Goal: Complete application form

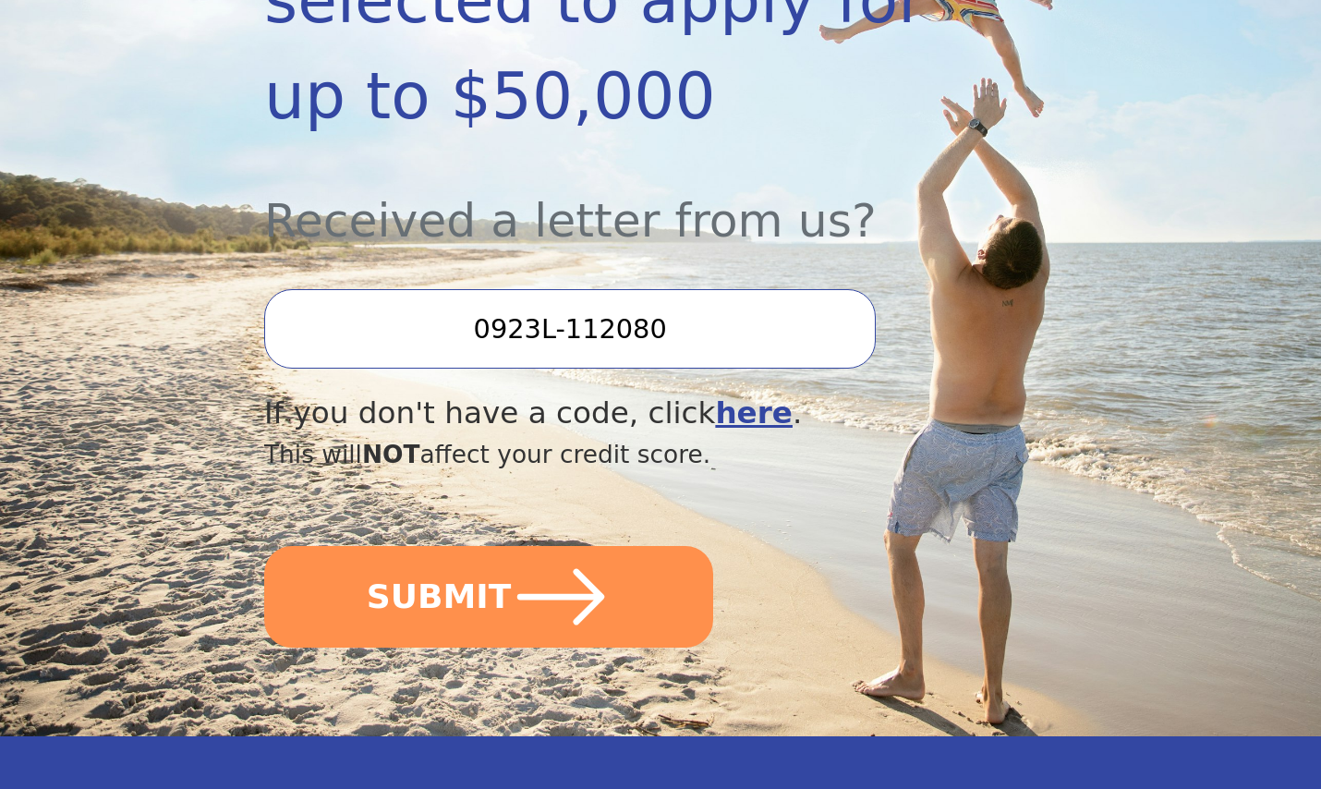
scroll to position [615, 0]
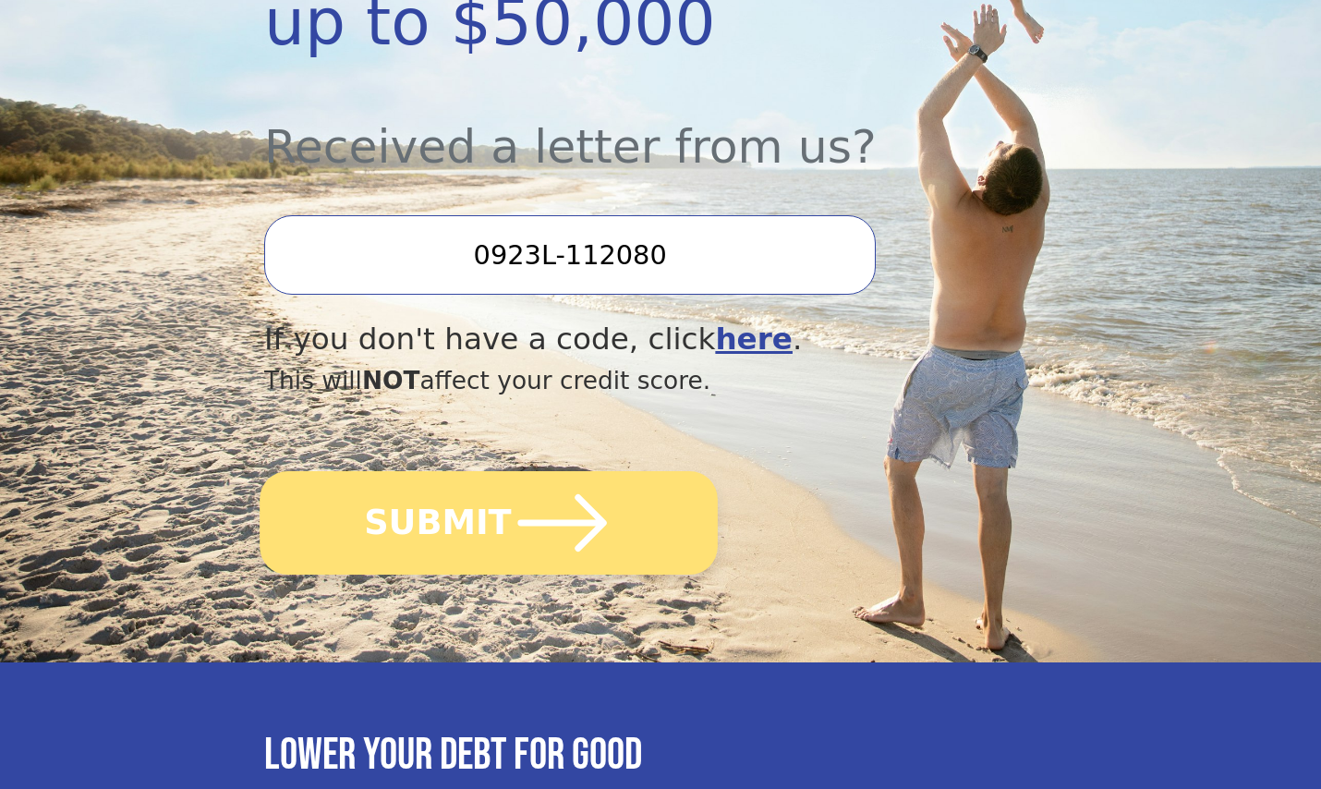
click at [520, 472] on icon "submit" at bounding box center [563, 523] width 102 height 102
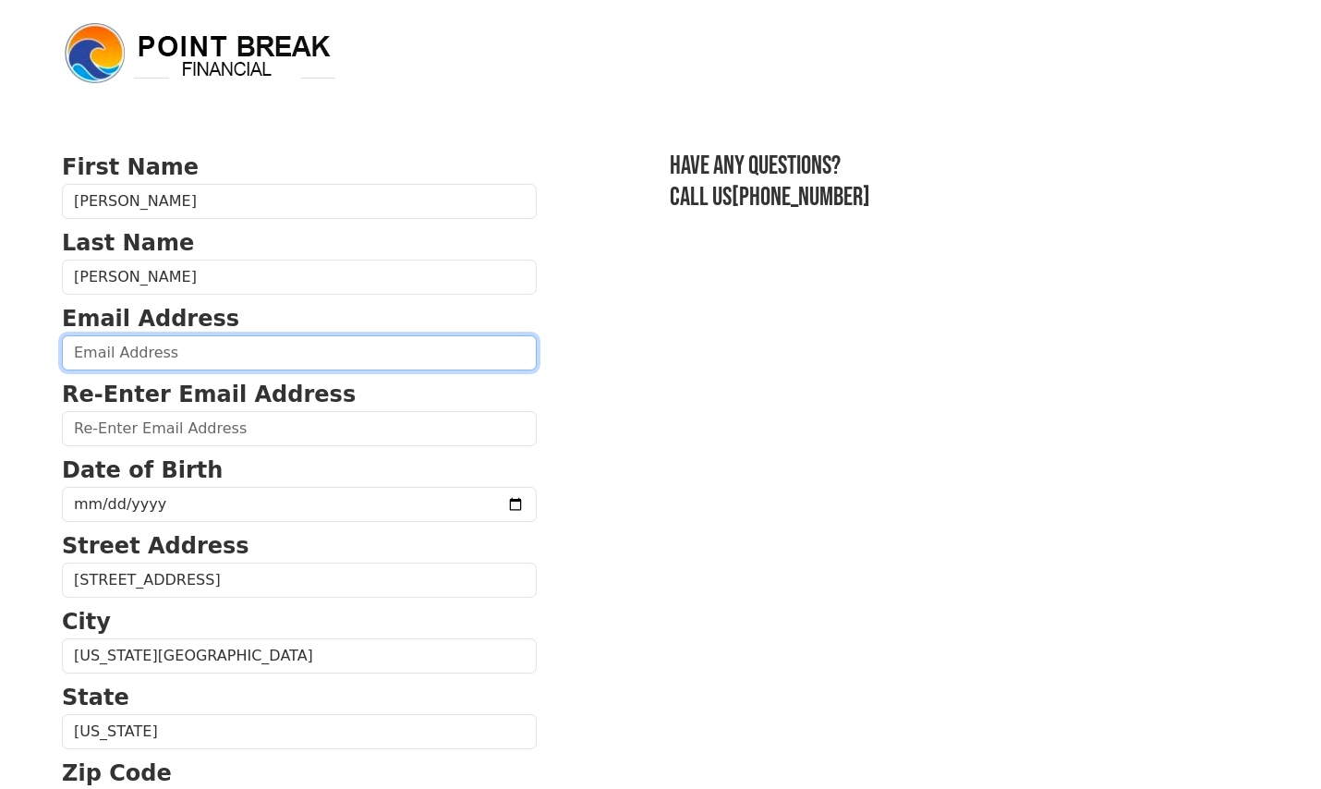
click at [277, 344] on input "email" at bounding box center [299, 352] width 475 height 35
type input "[EMAIL_ADDRESS][DOMAIN_NAME]"
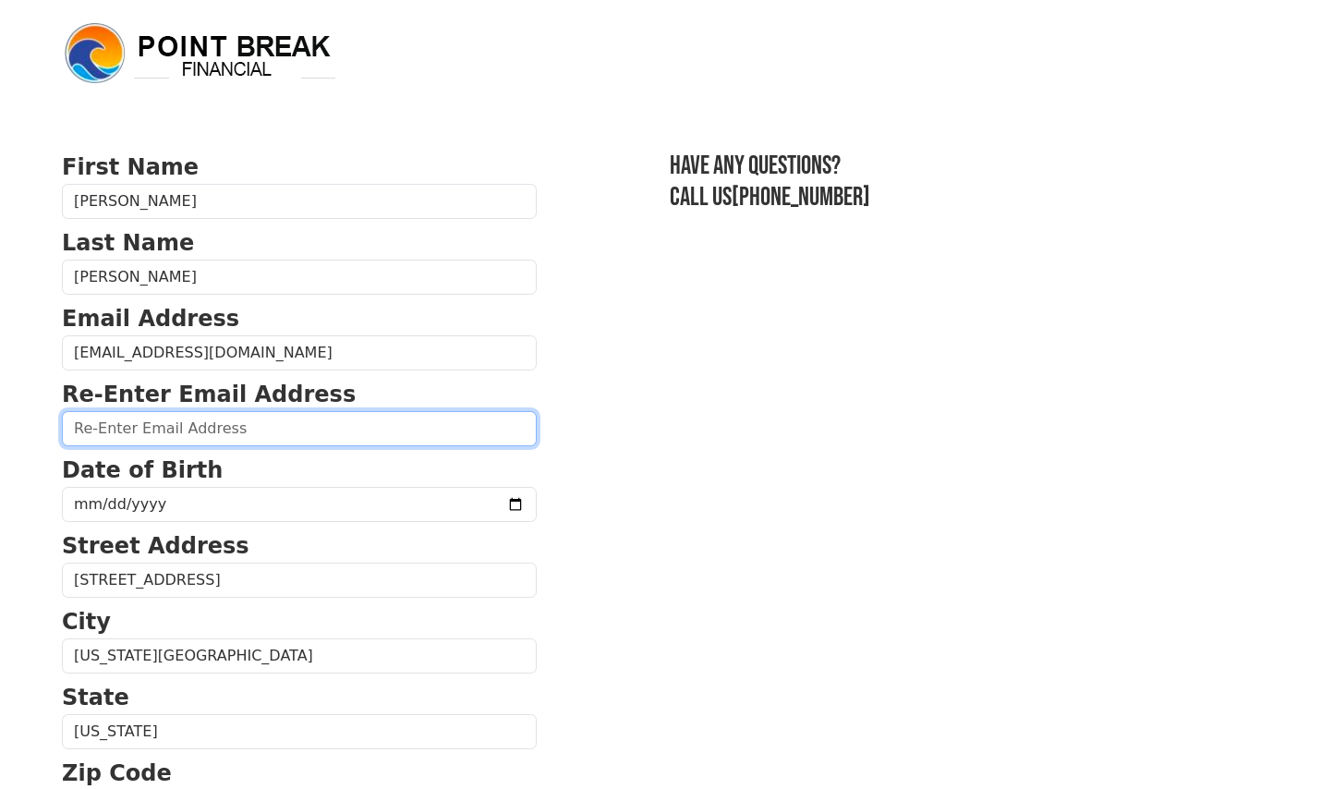
type input "[EMAIL_ADDRESS][DOMAIN_NAME]"
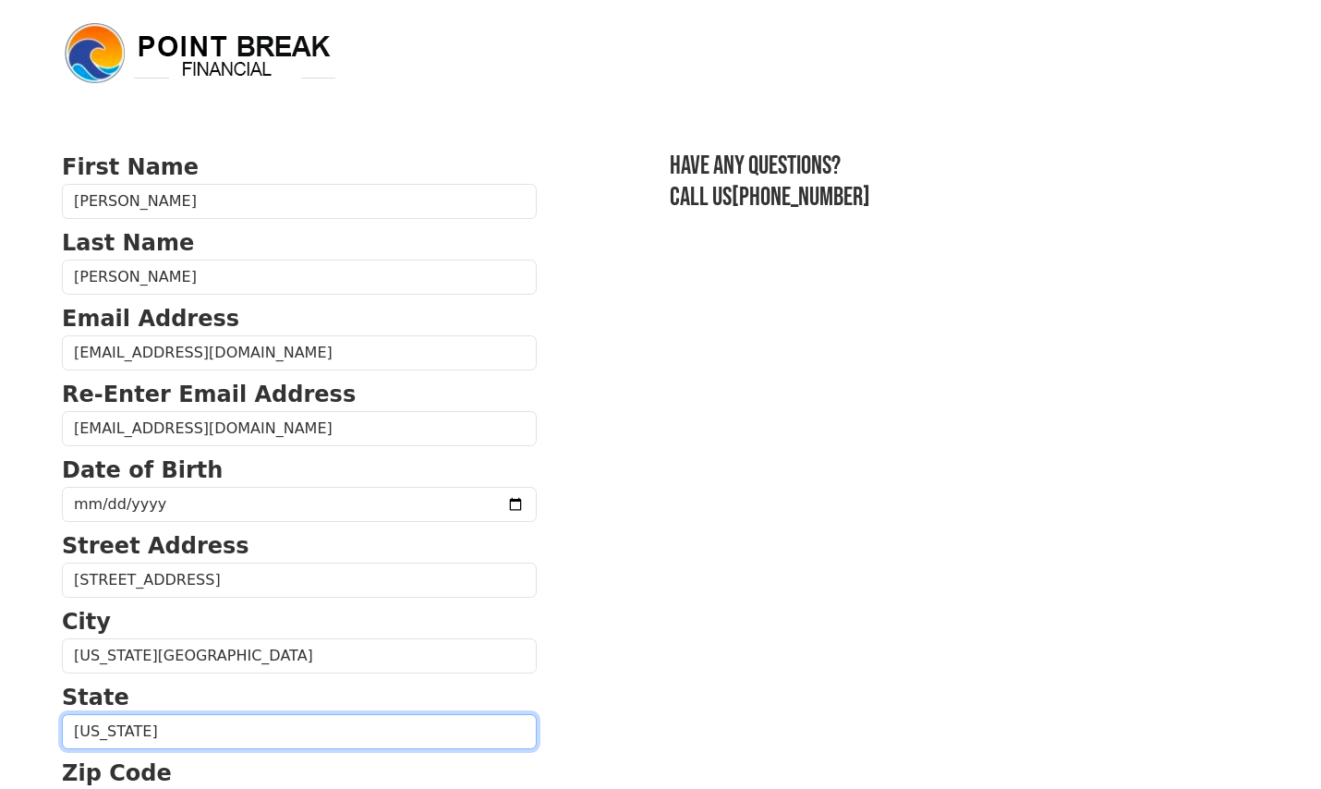
select select "IN"
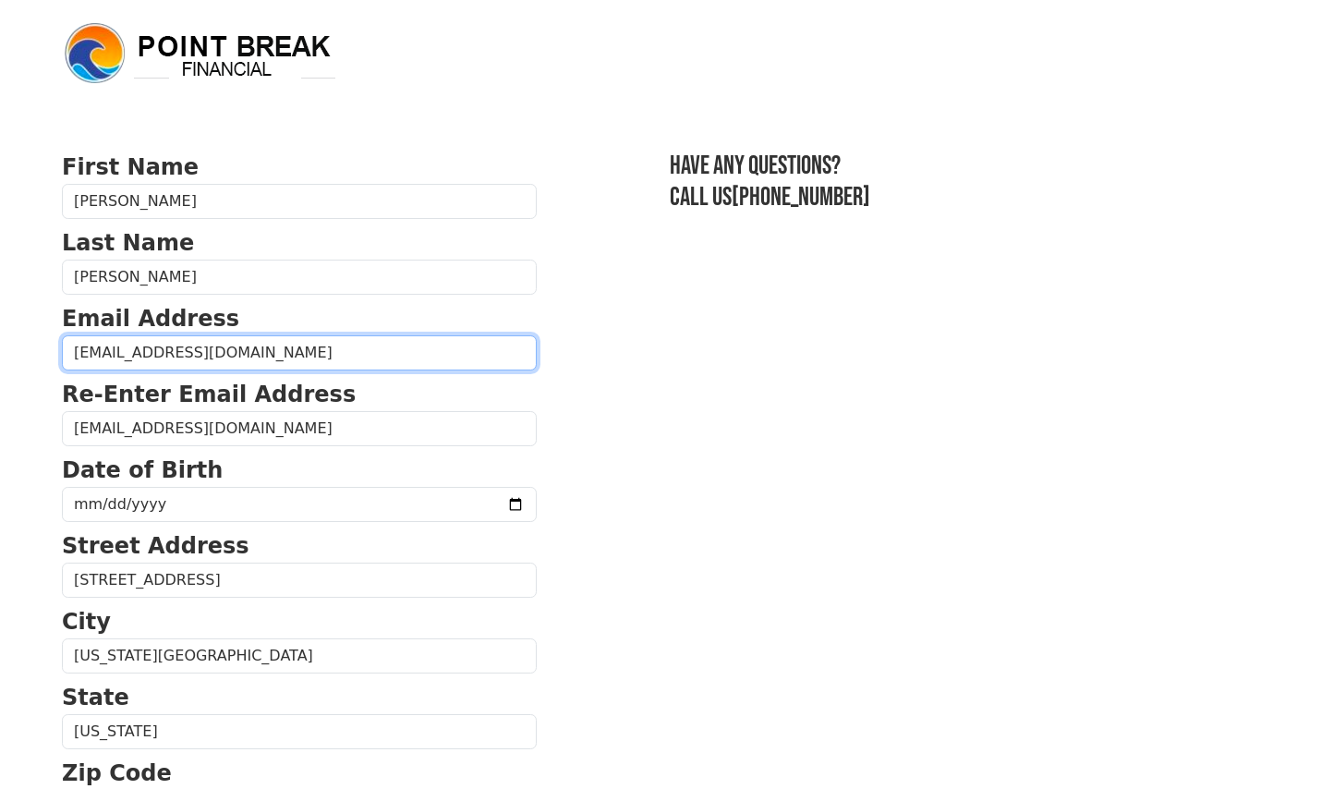
type input "[PHONE_NUMBER]"
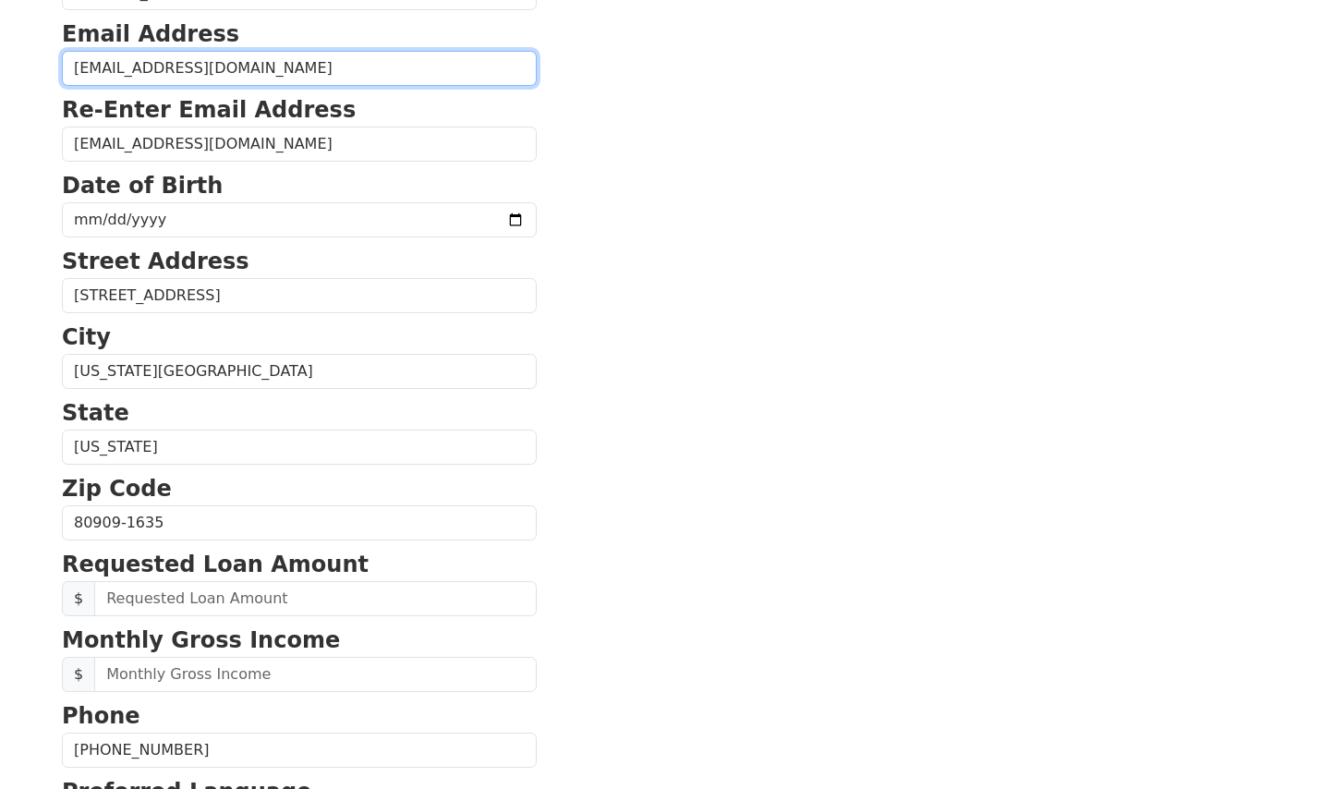
scroll to position [178, 0]
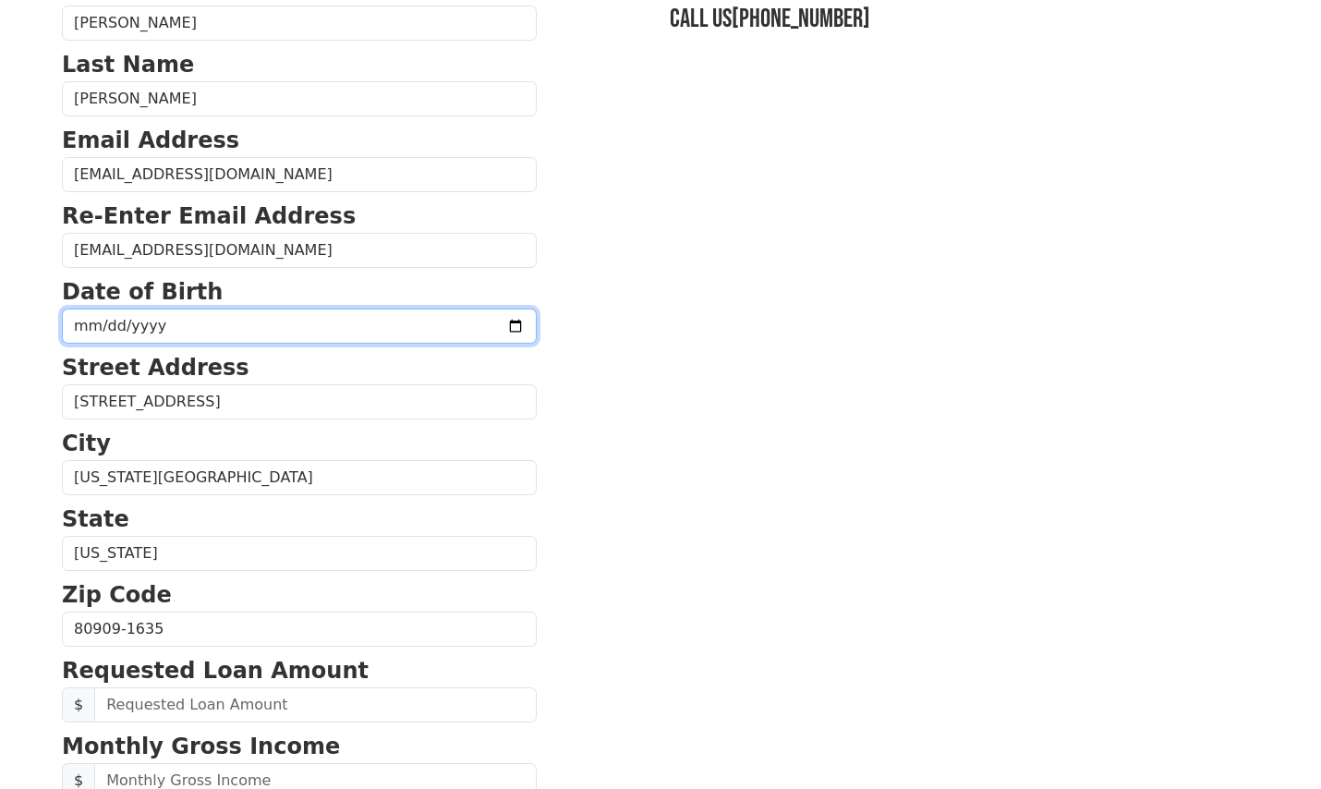
click at [246, 322] on input "date" at bounding box center [299, 326] width 475 height 35
click at [469, 330] on input "date" at bounding box center [299, 326] width 475 height 35
click at [81, 322] on input "date" at bounding box center [299, 326] width 475 height 35
type input "[DATE]"
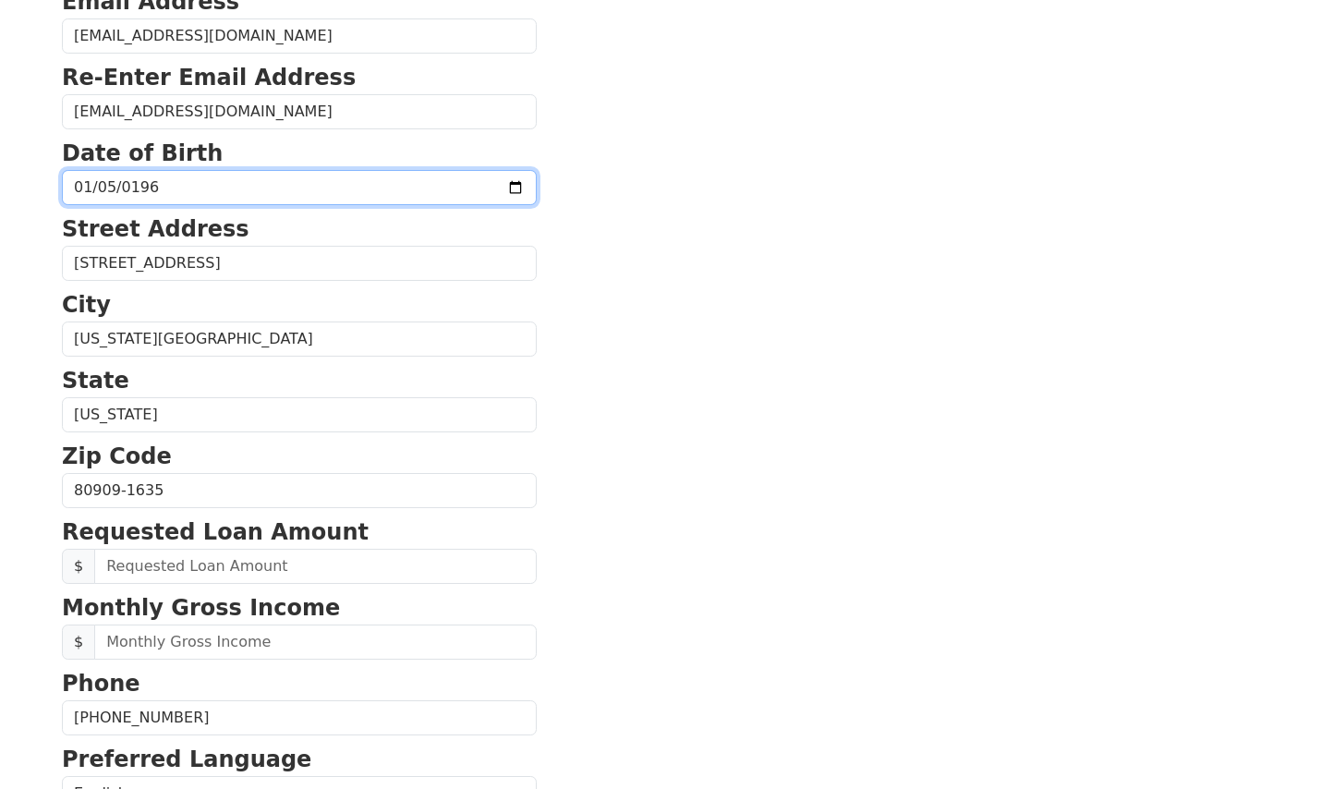
scroll to position [332, 0]
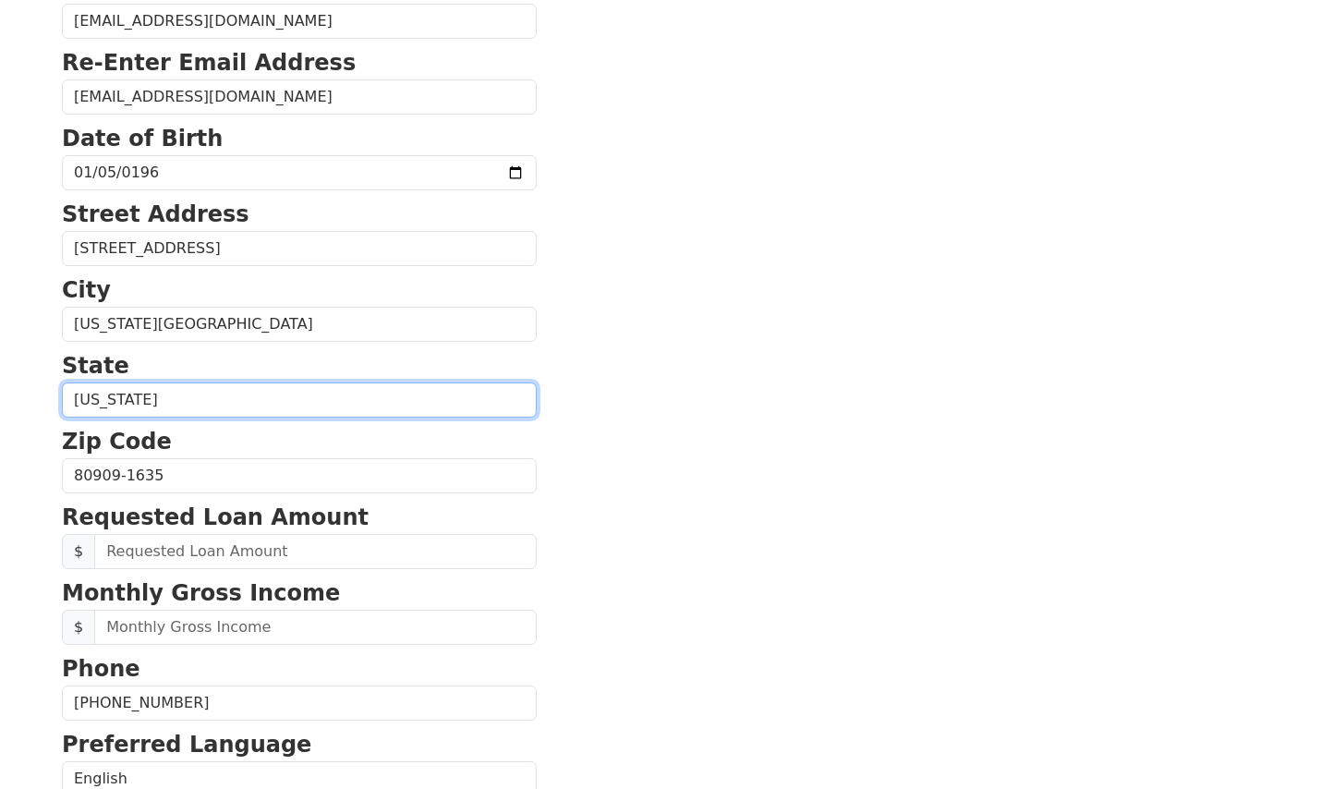
click at [266, 411] on select "[US_STATE] [US_STATE] [US_STATE] [US_STATE] [US_STATE] [US_STATE] [US_STATE] [U…" at bounding box center [299, 400] width 475 height 35
select select "CO"
click at [62, 383] on select "[US_STATE] [US_STATE] [US_STATE] [US_STATE] [US_STATE] [US_STATE] [US_STATE] [U…" at bounding box center [299, 400] width 475 height 35
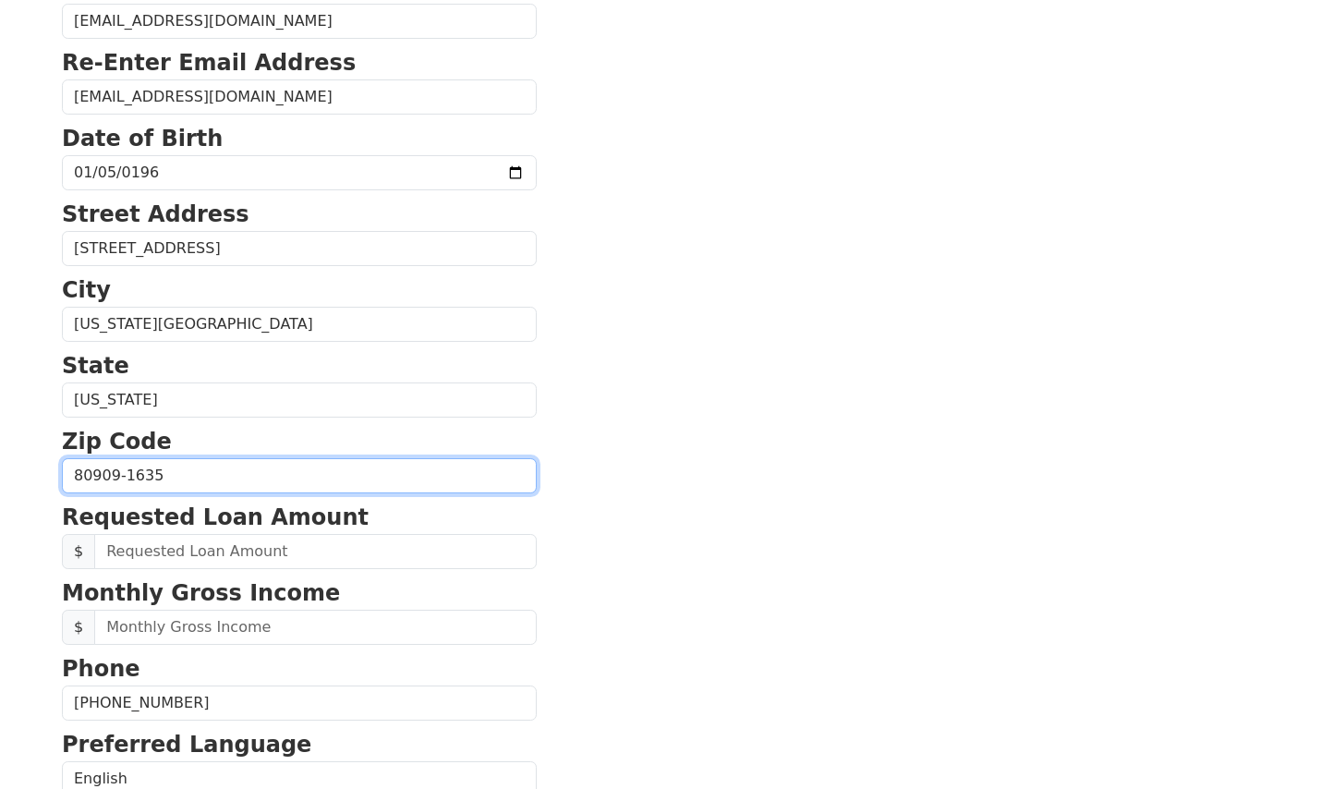
click at [283, 476] on input "80909-1635" at bounding box center [299, 475] width 475 height 35
type input "80909"
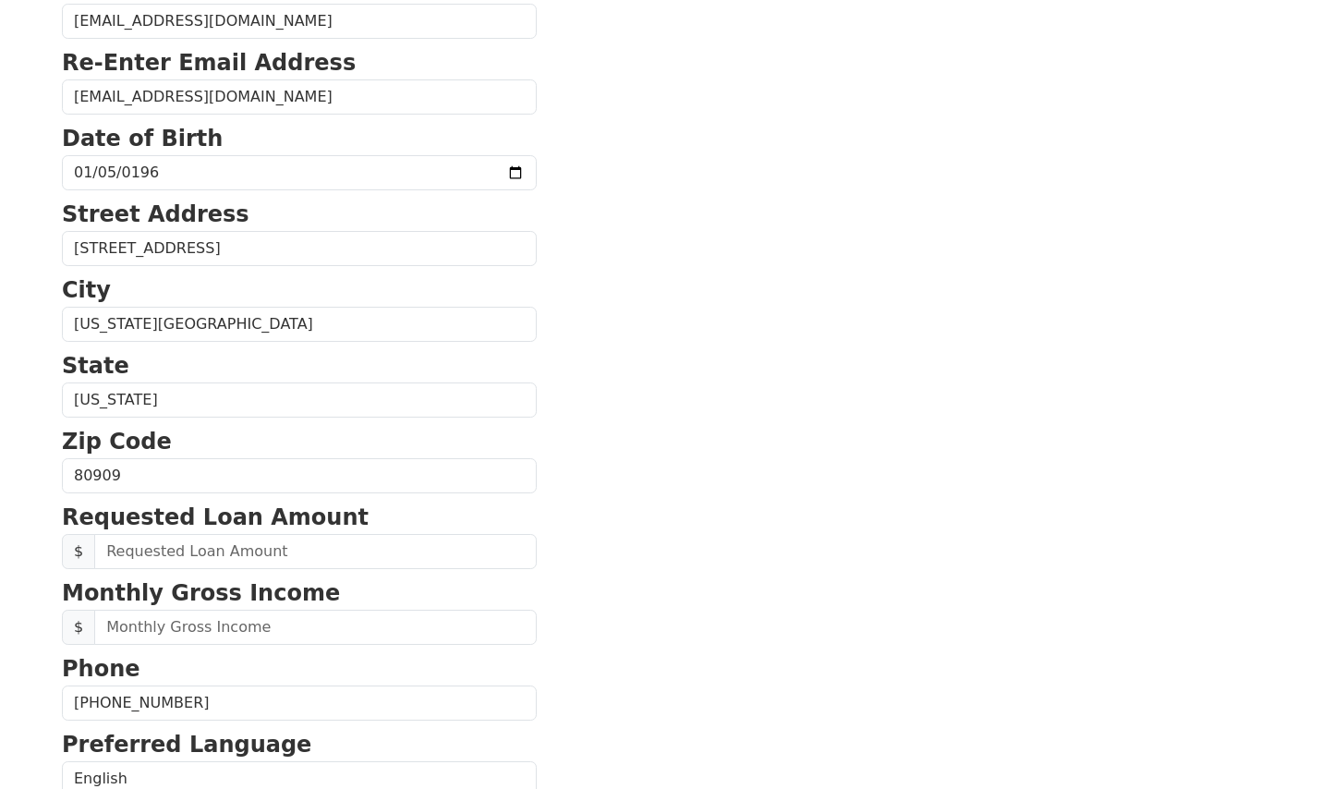
click at [600, 491] on section "First Name [PERSON_NAME] Last Name [PERSON_NAME] Email Address [EMAIL_ADDRESS][…" at bounding box center [661, 478] width 1198 height 1318
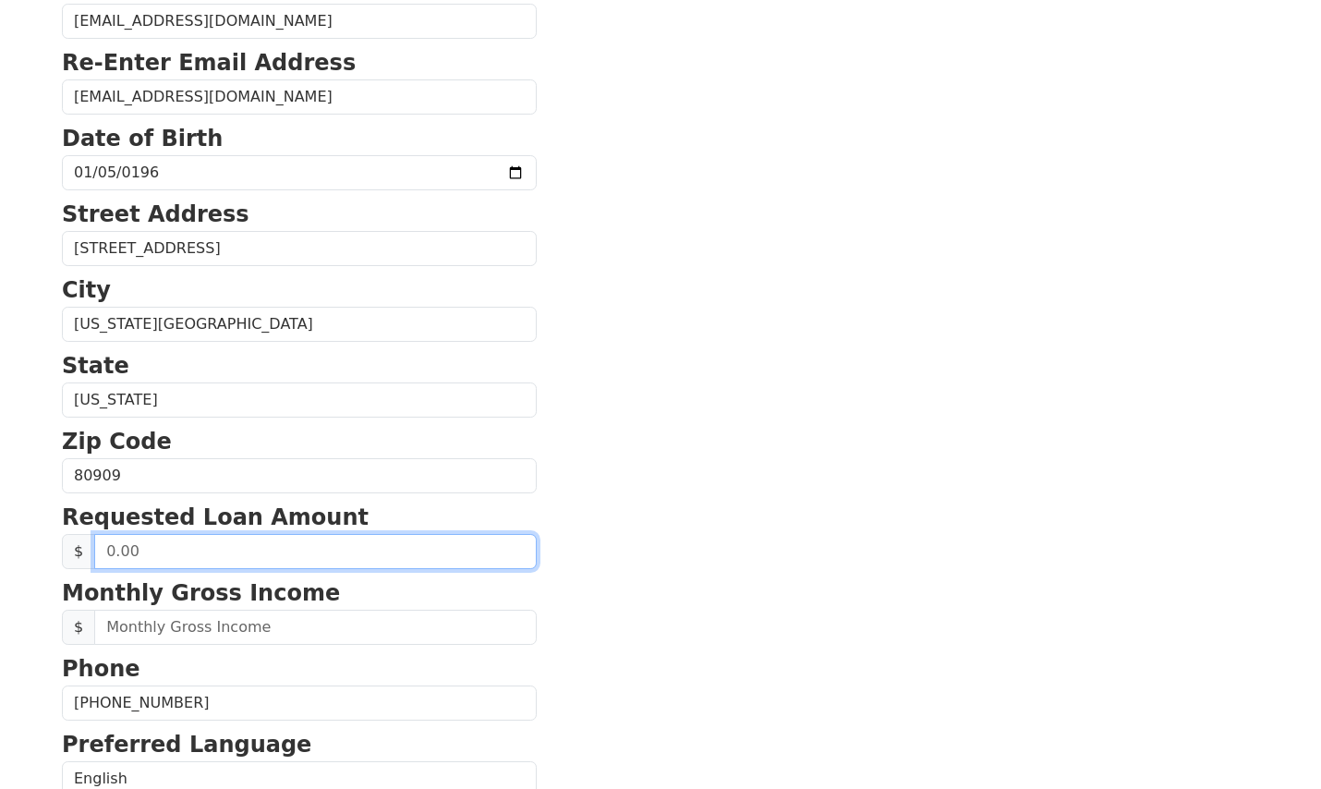
click at [299, 551] on input "text" at bounding box center [315, 551] width 443 height 35
type input "20,000.00"
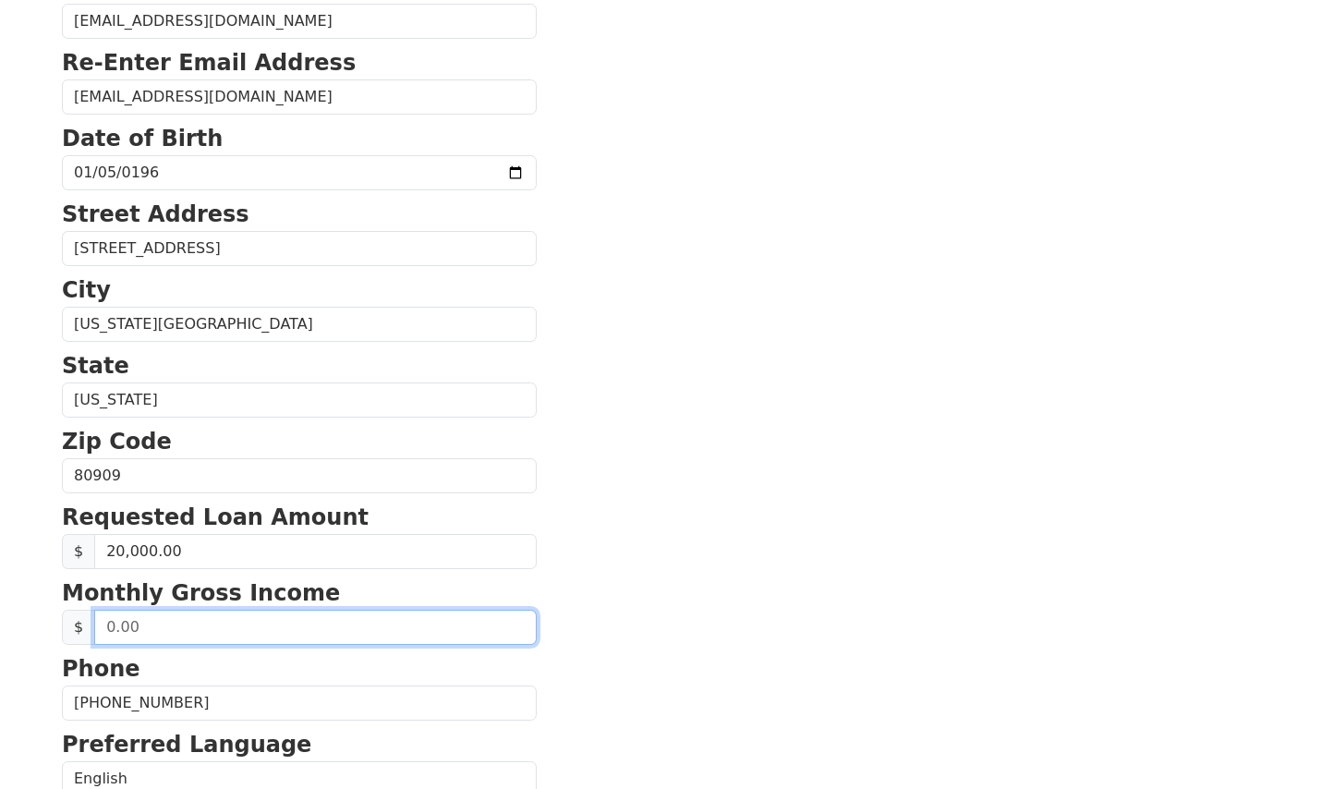
click at [291, 638] on input "text" at bounding box center [315, 627] width 443 height 35
type input "5,000.00"
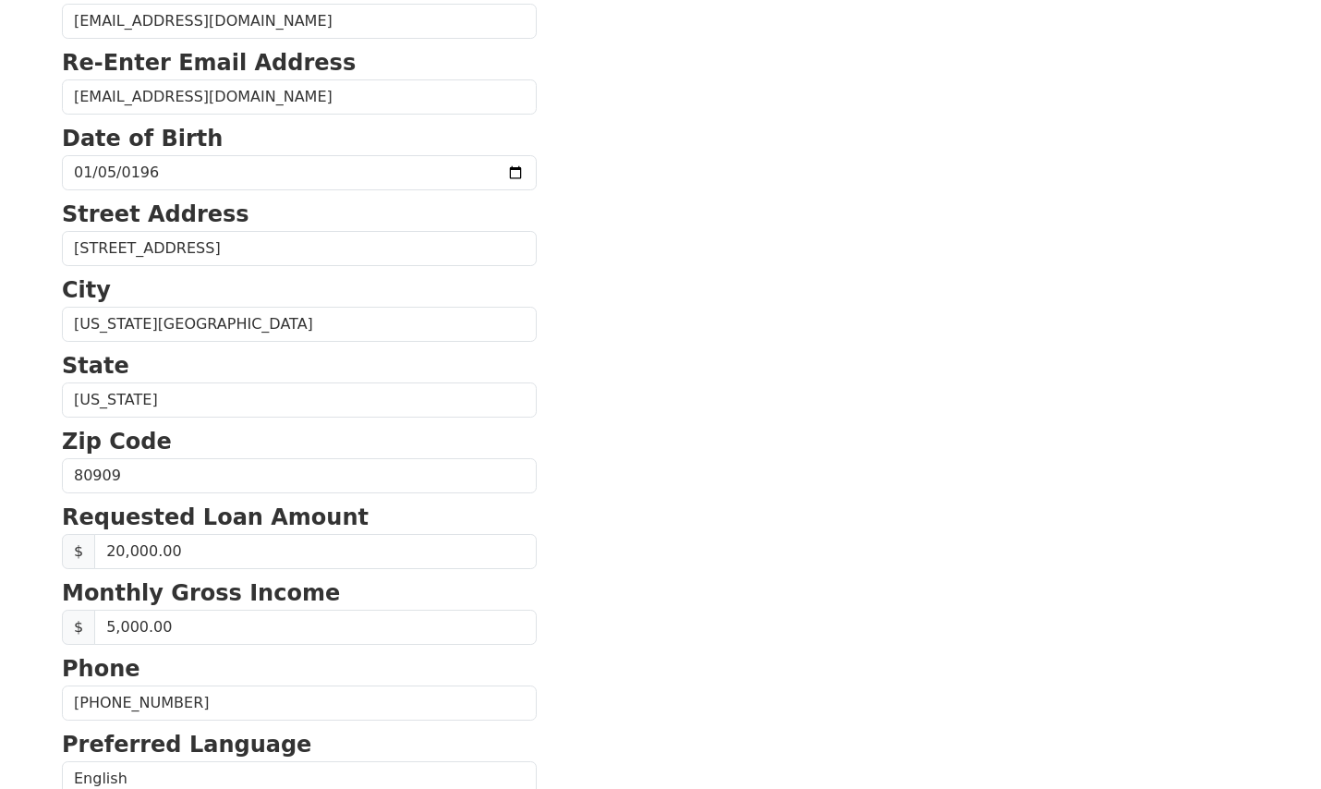
click at [564, 714] on section "First Name [PERSON_NAME] Last Name [PERSON_NAME] Email Address [EMAIL_ADDRESS][…" at bounding box center [661, 478] width 1198 height 1318
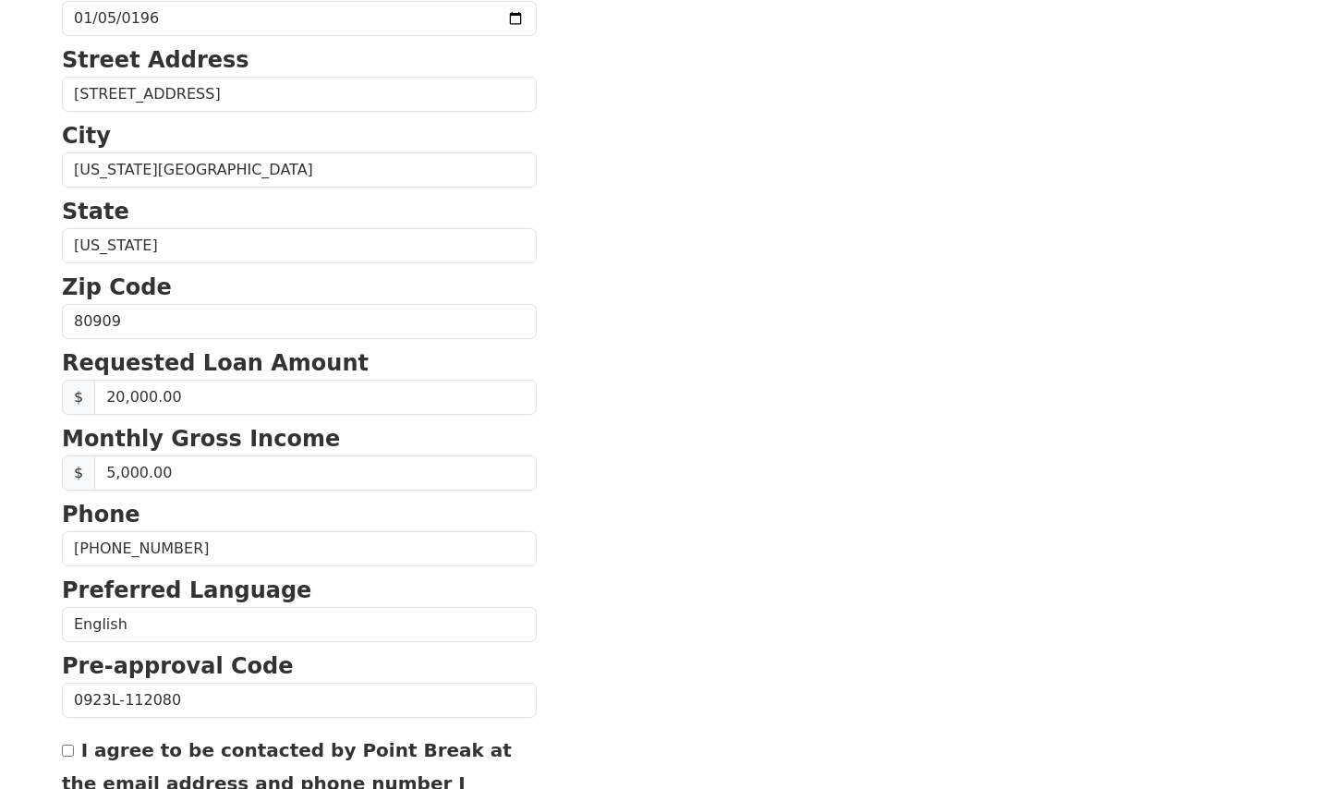
scroll to position [682, 0]
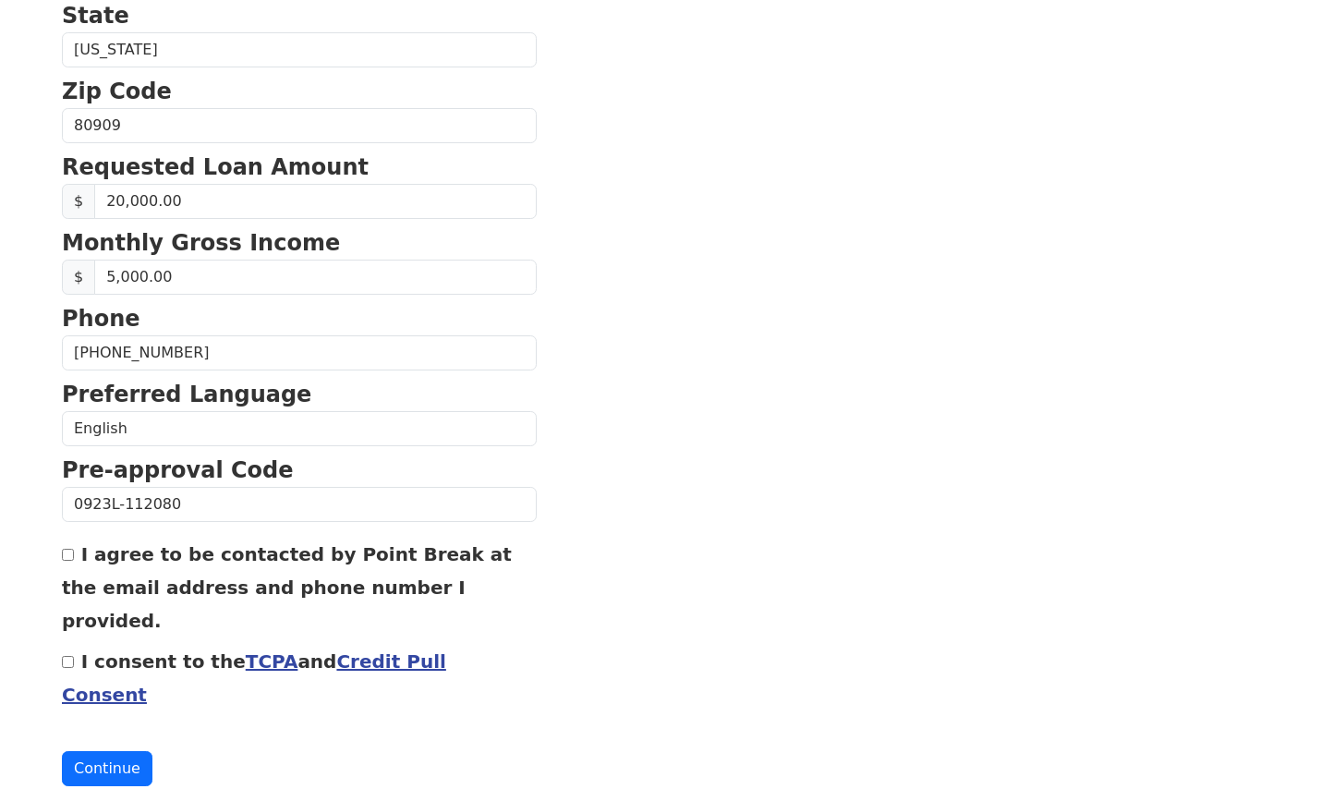
click at [70, 557] on input "I agree to be contacted by Point Break at the email address and phone number I …" at bounding box center [68, 555] width 12 height 12
checkbox input "true"
click at [62, 656] on input "I consent to the TCPA and Credit Pull Consent" at bounding box center [68, 662] width 12 height 12
checkbox input "true"
click at [128, 751] on button "Continue" at bounding box center [107, 768] width 91 height 35
